Goal: Task Accomplishment & Management: Manage account settings

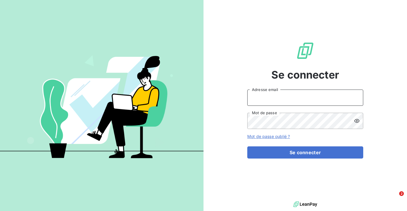
click at [268, 96] on input "Adresse email" at bounding box center [305, 98] width 116 height 16
type input "[EMAIL_ADDRESS][DOMAIN_NAME]"
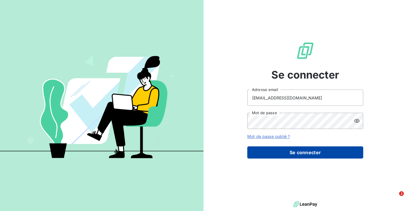
click at [264, 149] on button "Se connecter" at bounding box center [305, 152] width 116 height 12
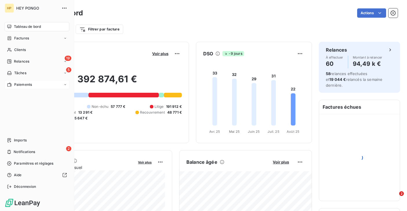
click at [28, 83] on span "Paiements" at bounding box center [23, 84] width 18 height 5
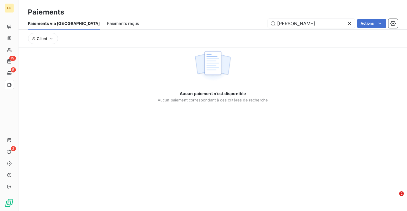
click at [349, 23] on icon at bounding box center [350, 24] width 6 height 6
